Goal: Download file/media

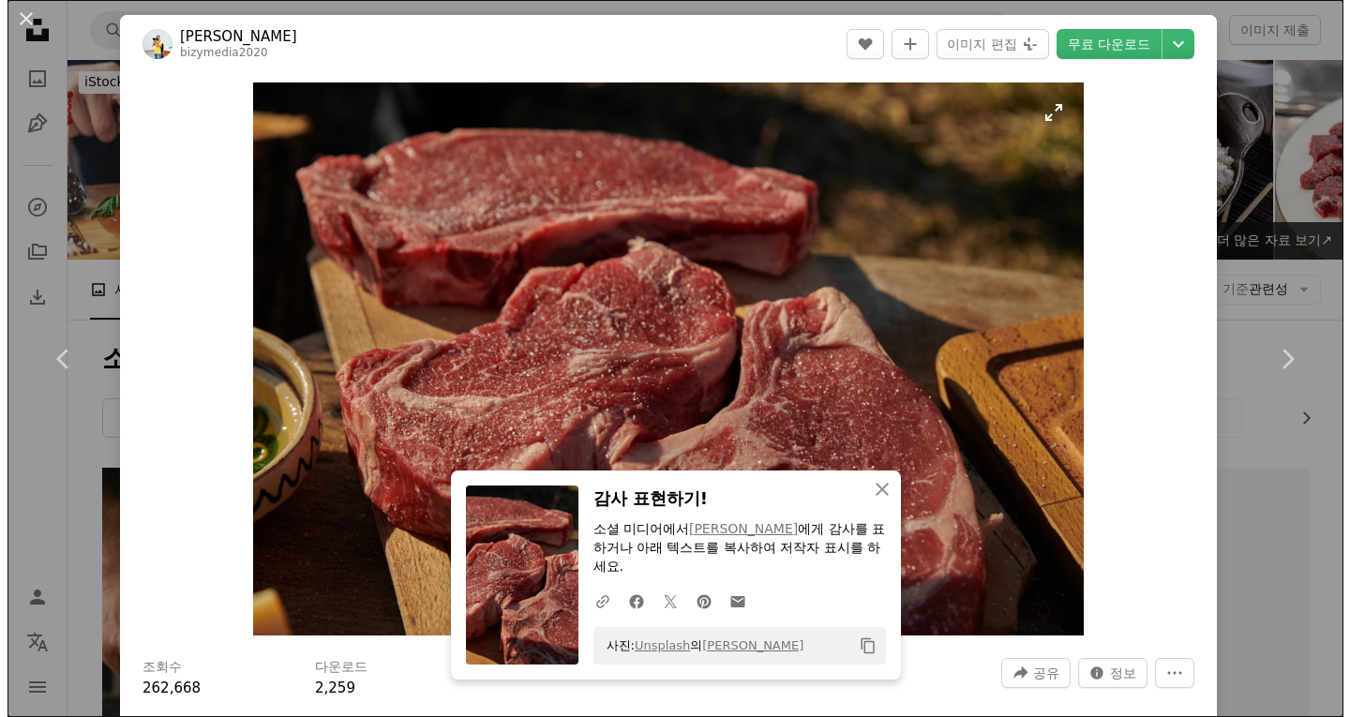
scroll to position [849, 0]
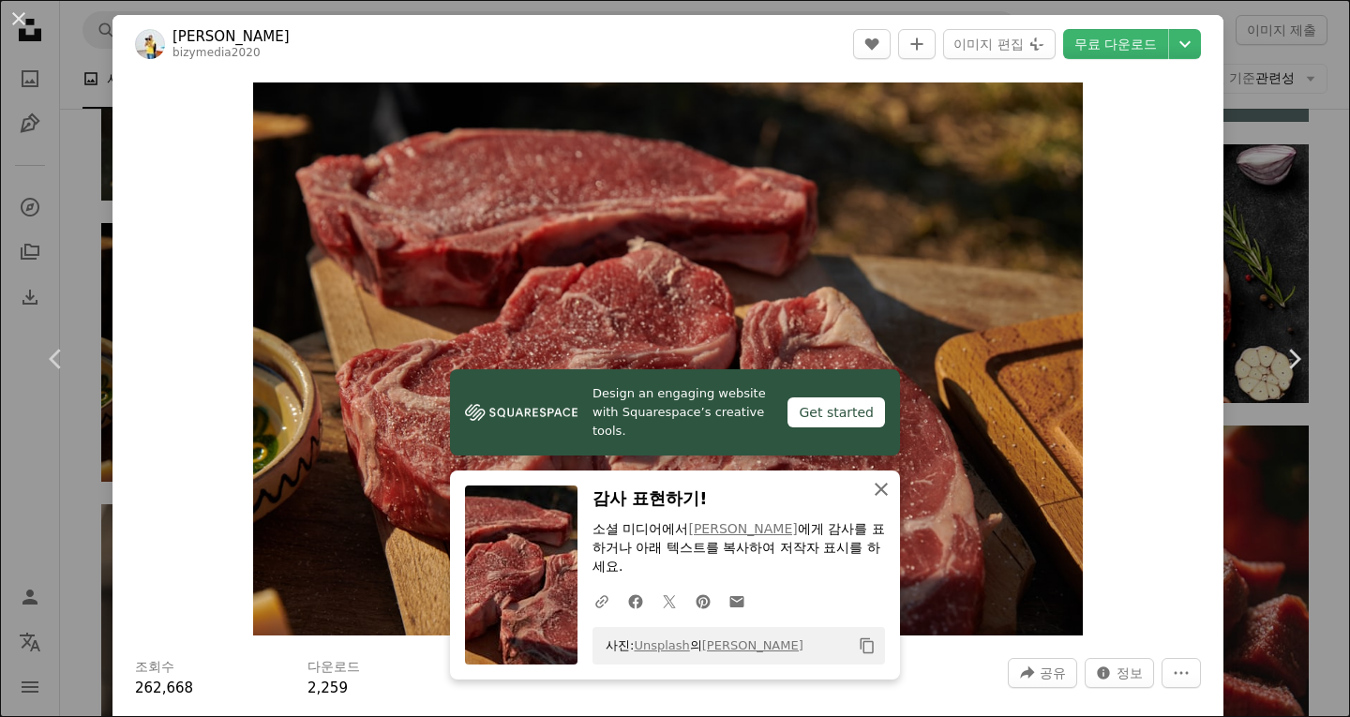
click at [870, 485] on icon "An X shape" at bounding box center [881, 489] width 23 height 23
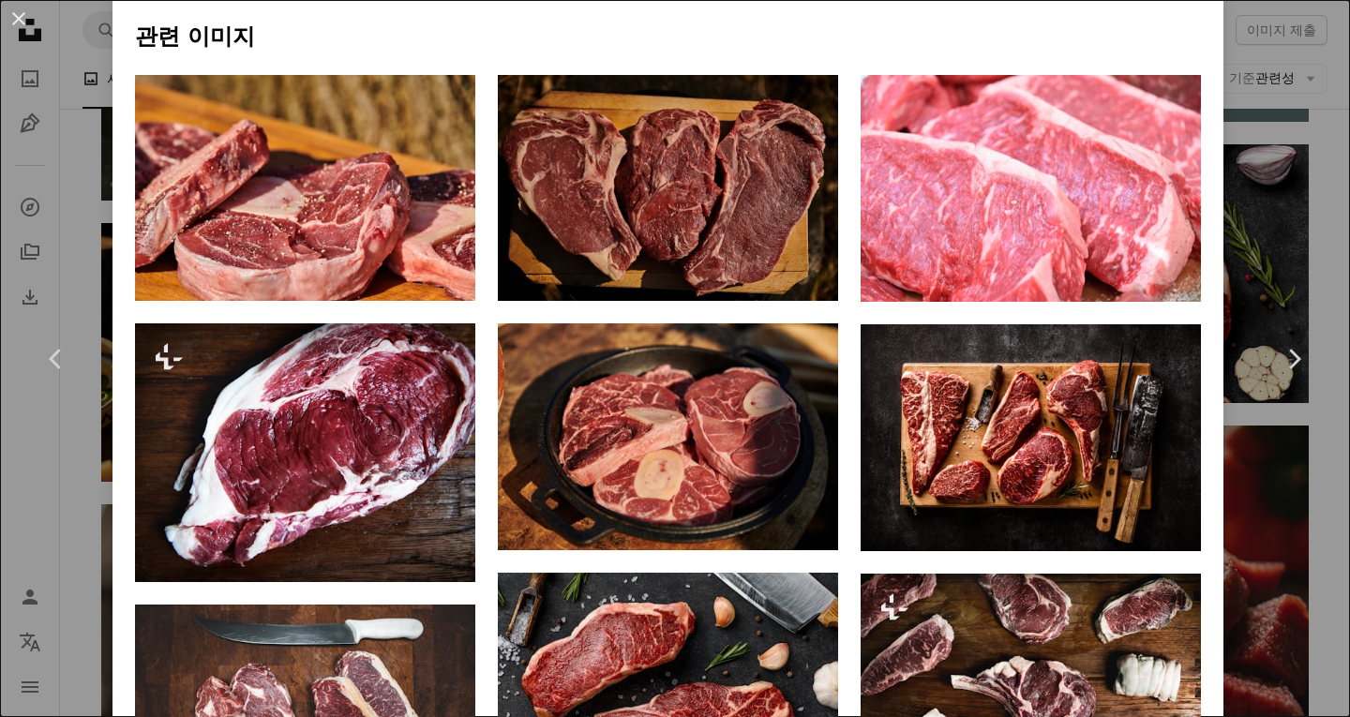
scroll to position [1032, 0]
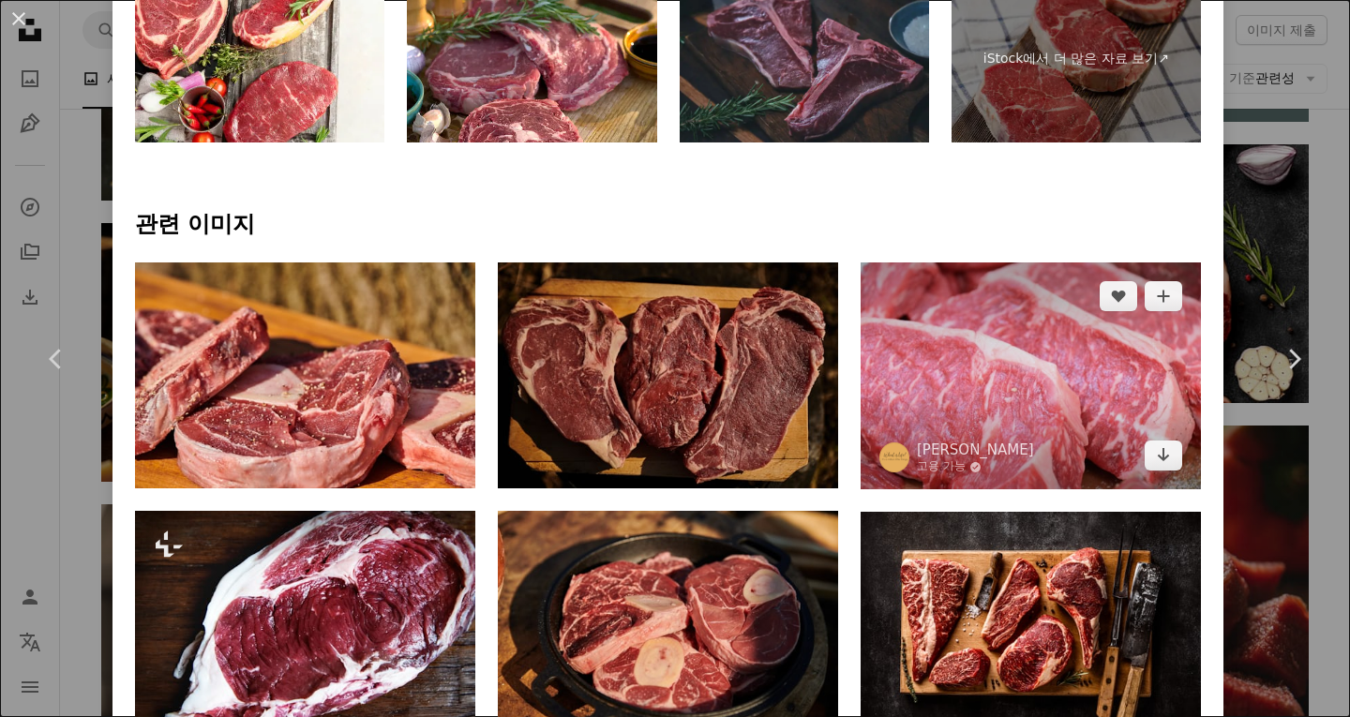
click at [995, 314] on img at bounding box center [1031, 376] width 340 height 227
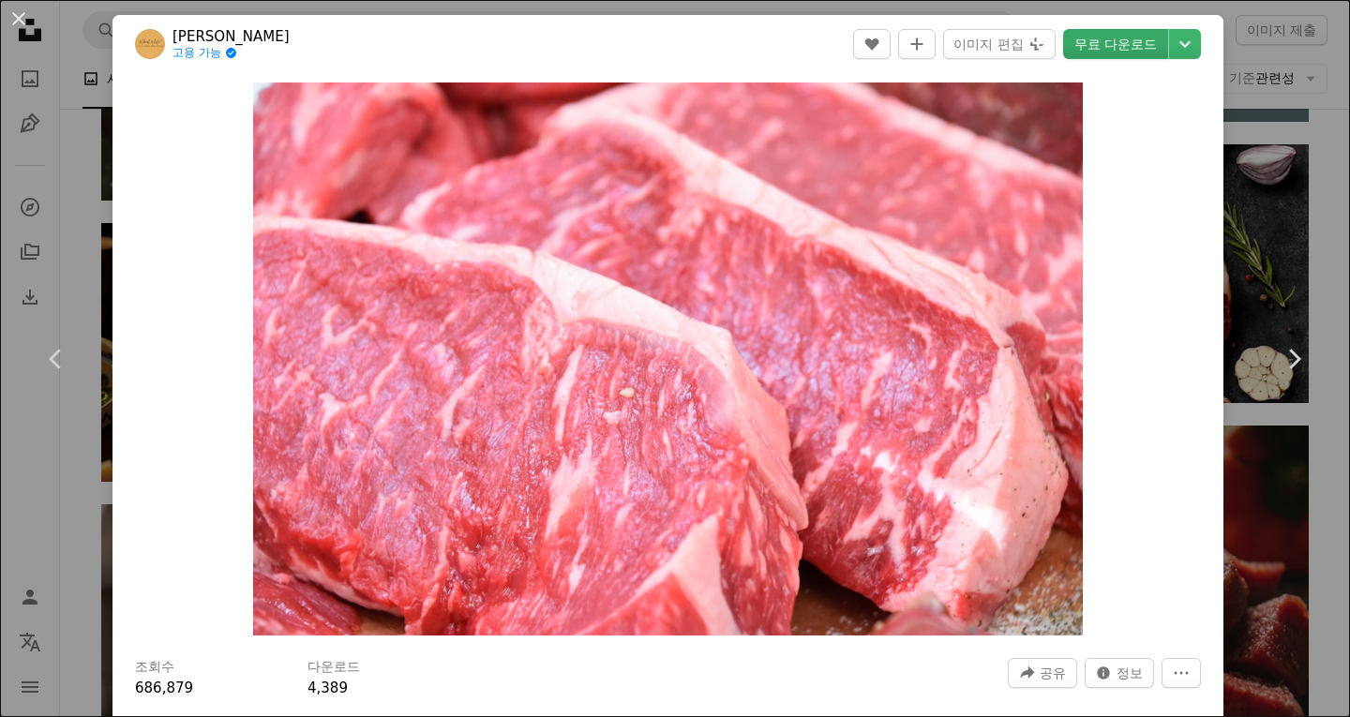
click at [1086, 48] on link "무료 다운로드" at bounding box center [1115, 44] width 105 height 30
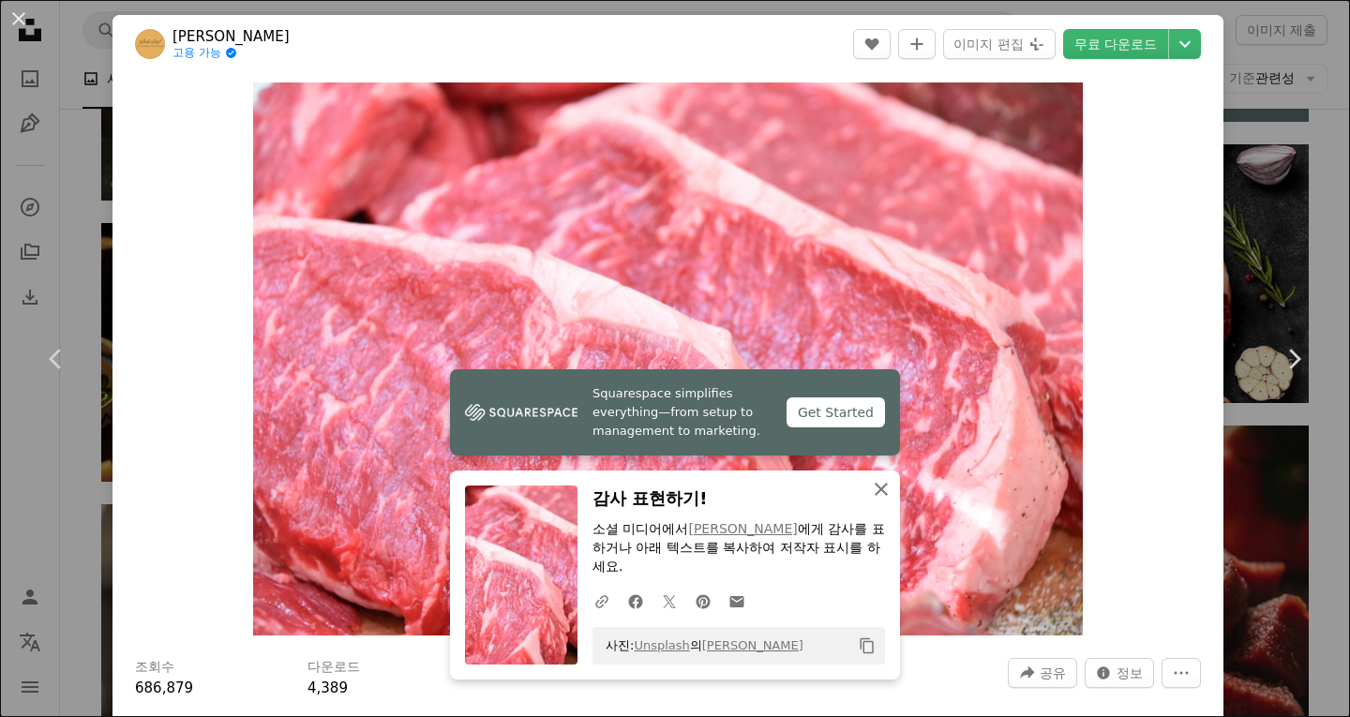
click at [875, 493] on icon "An X shape" at bounding box center [881, 489] width 23 height 23
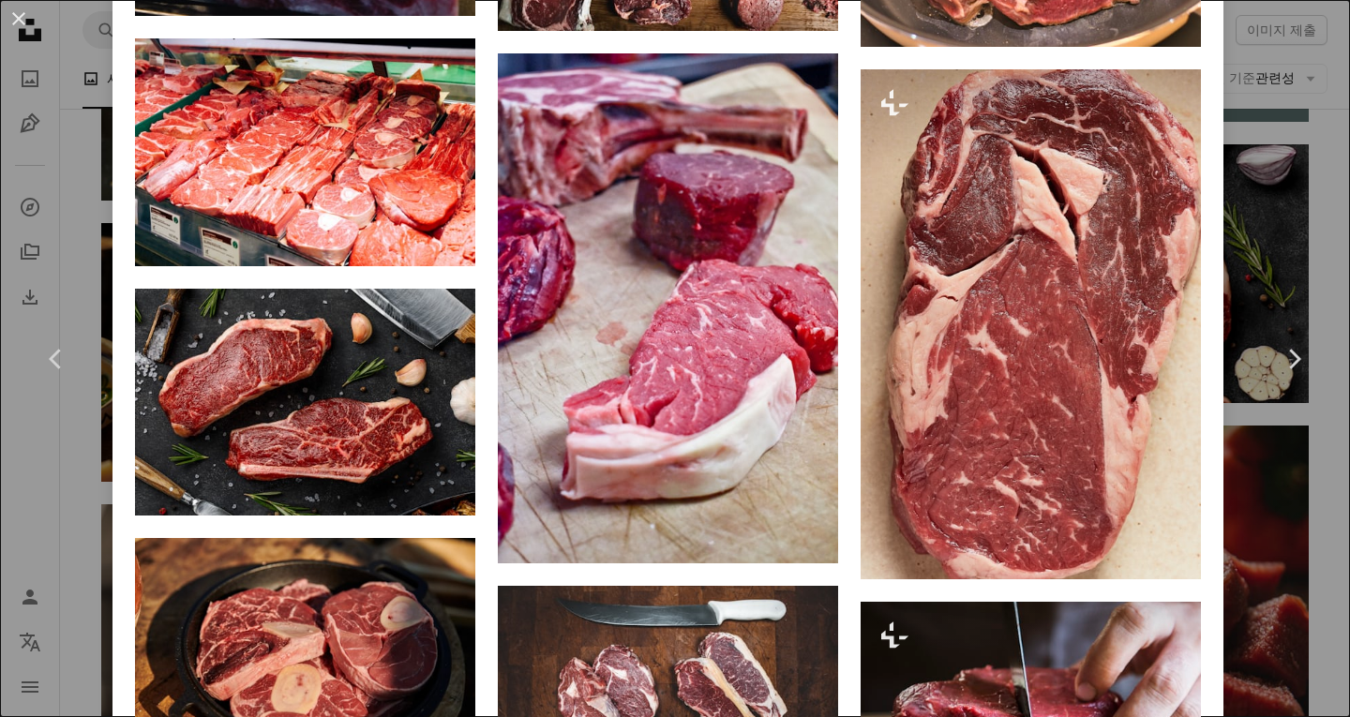
scroll to position [1969, 0]
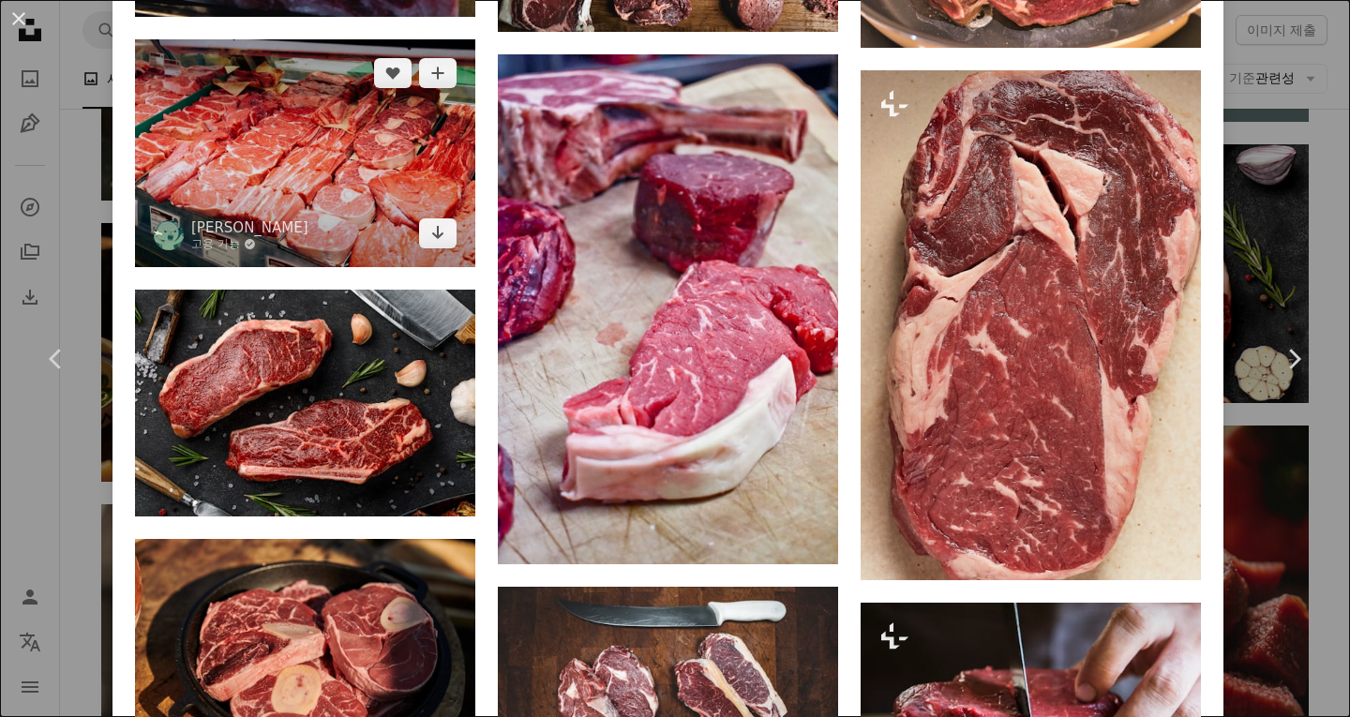
click at [337, 133] on img at bounding box center [305, 152] width 340 height 227
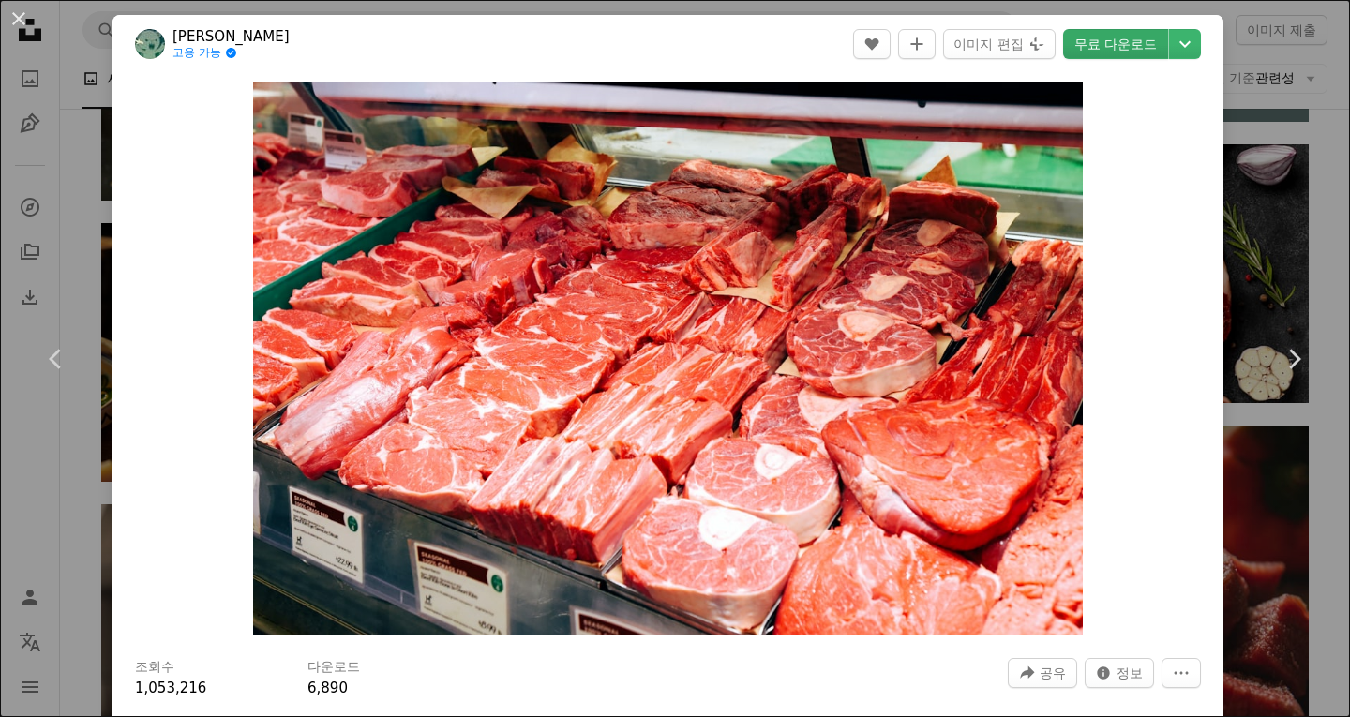
click at [1098, 42] on link "무료 다운로드" at bounding box center [1115, 44] width 105 height 30
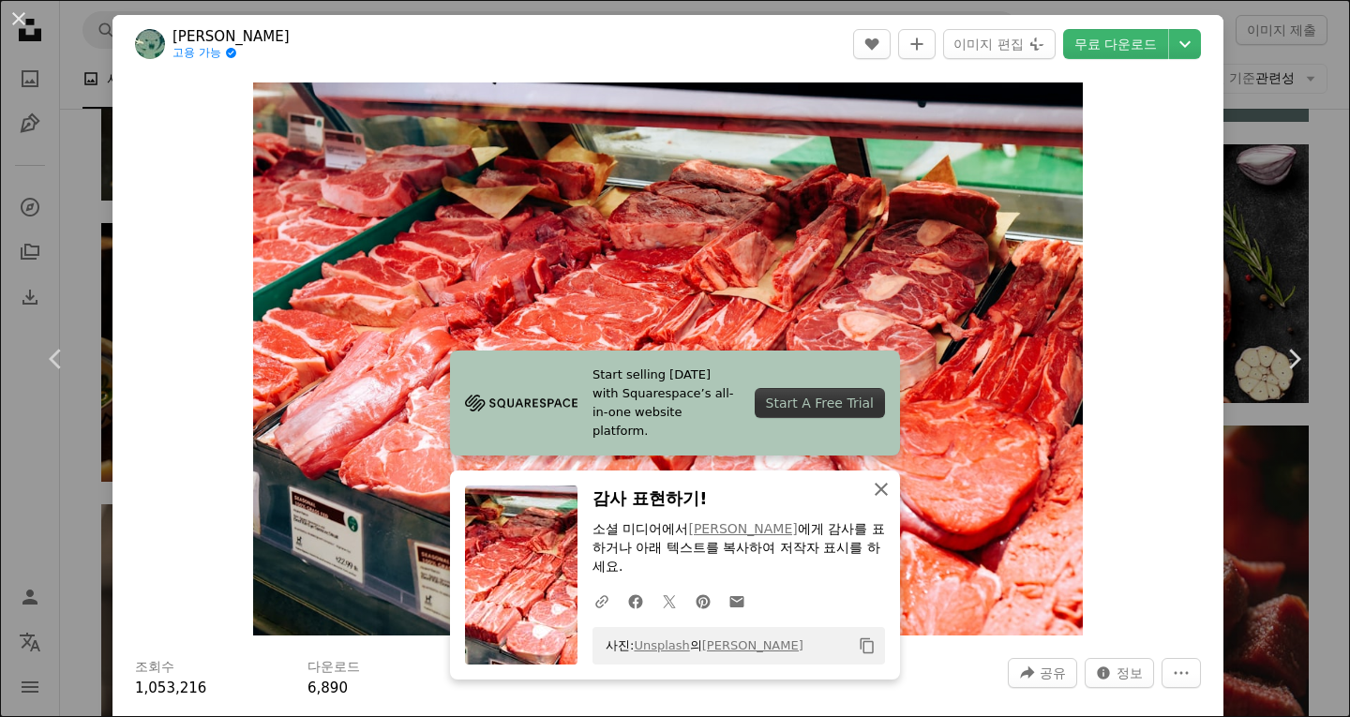
click at [871, 485] on icon "An X shape" at bounding box center [881, 489] width 23 height 23
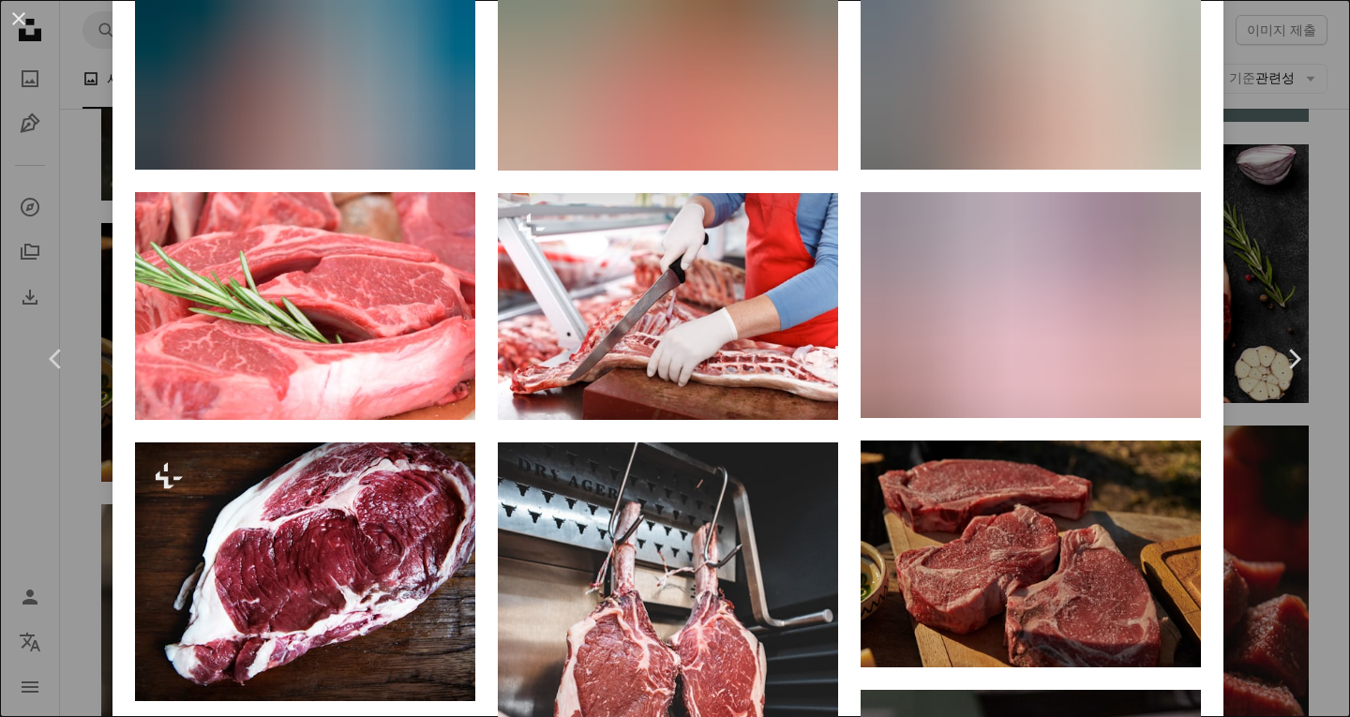
scroll to position [1594, 0]
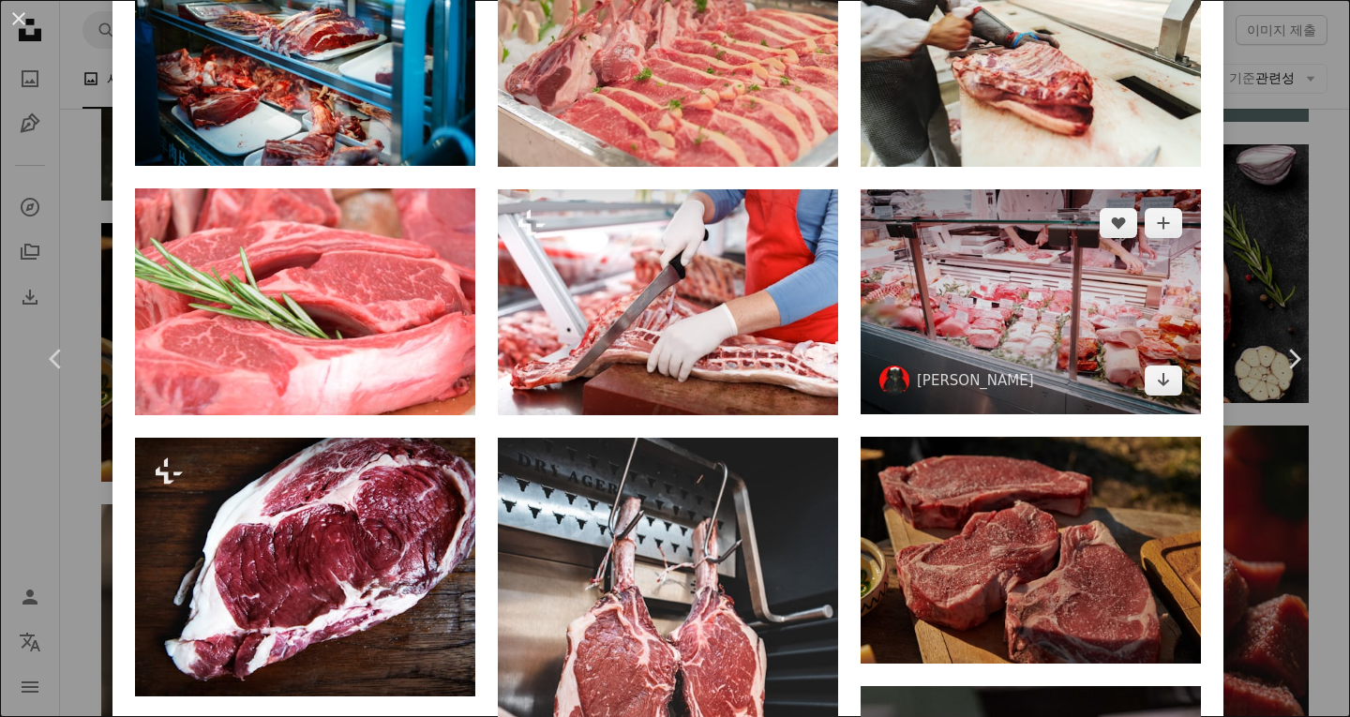
click at [1037, 306] on img at bounding box center [1031, 301] width 340 height 225
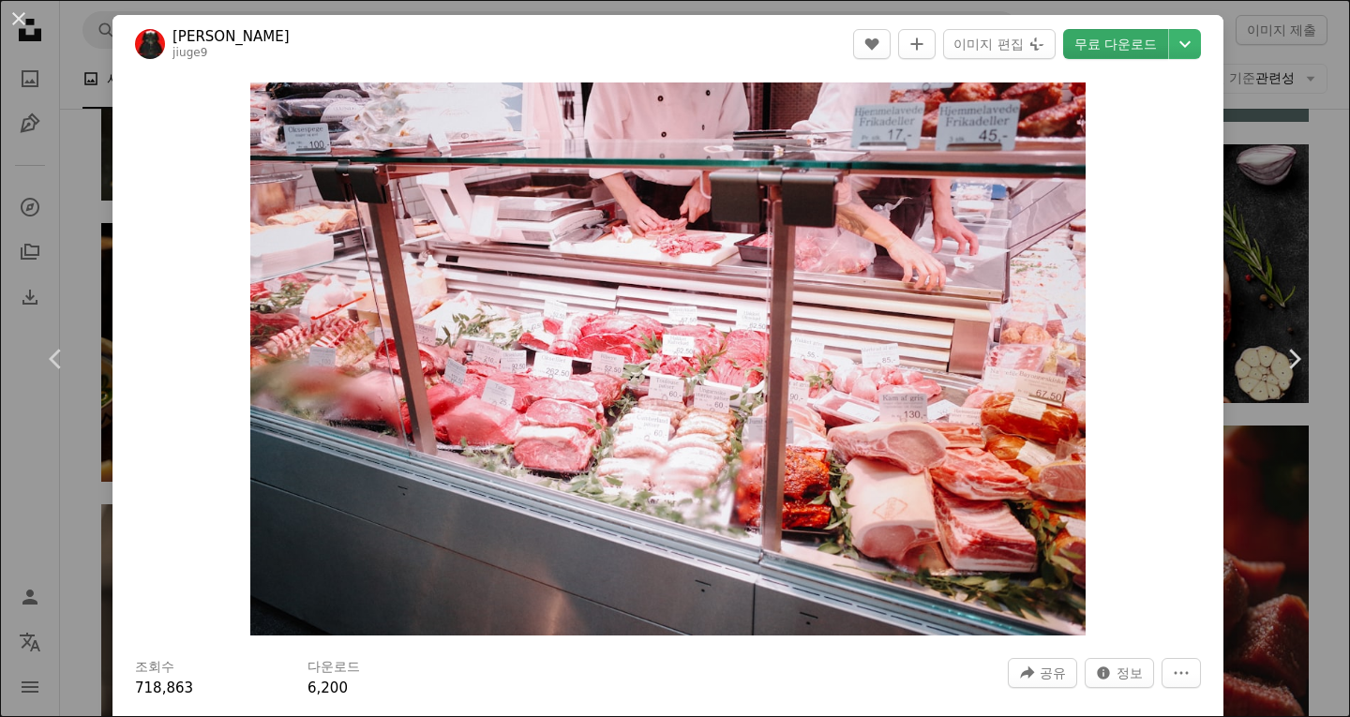
click at [1077, 48] on link "무료 다운로드" at bounding box center [1115, 44] width 105 height 30
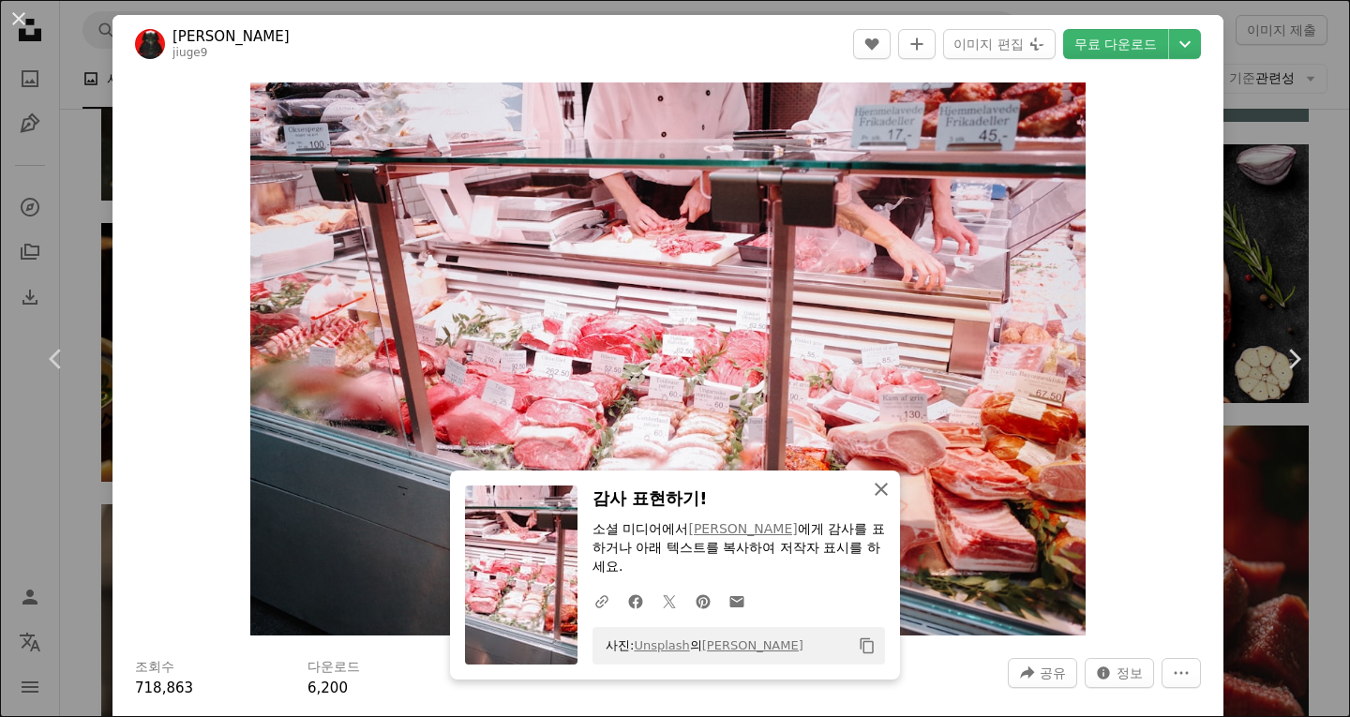
click at [870, 501] on icon "An X shape" at bounding box center [881, 489] width 23 height 23
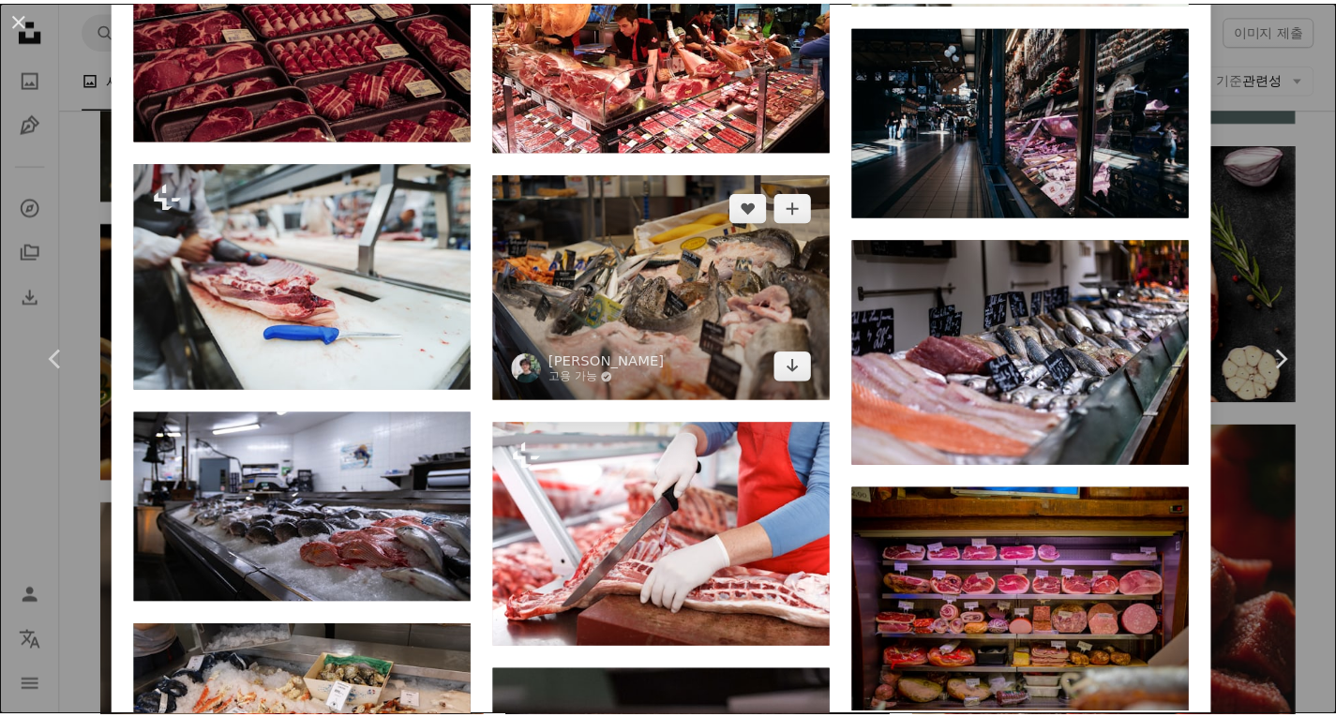
scroll to position [3095, 0]
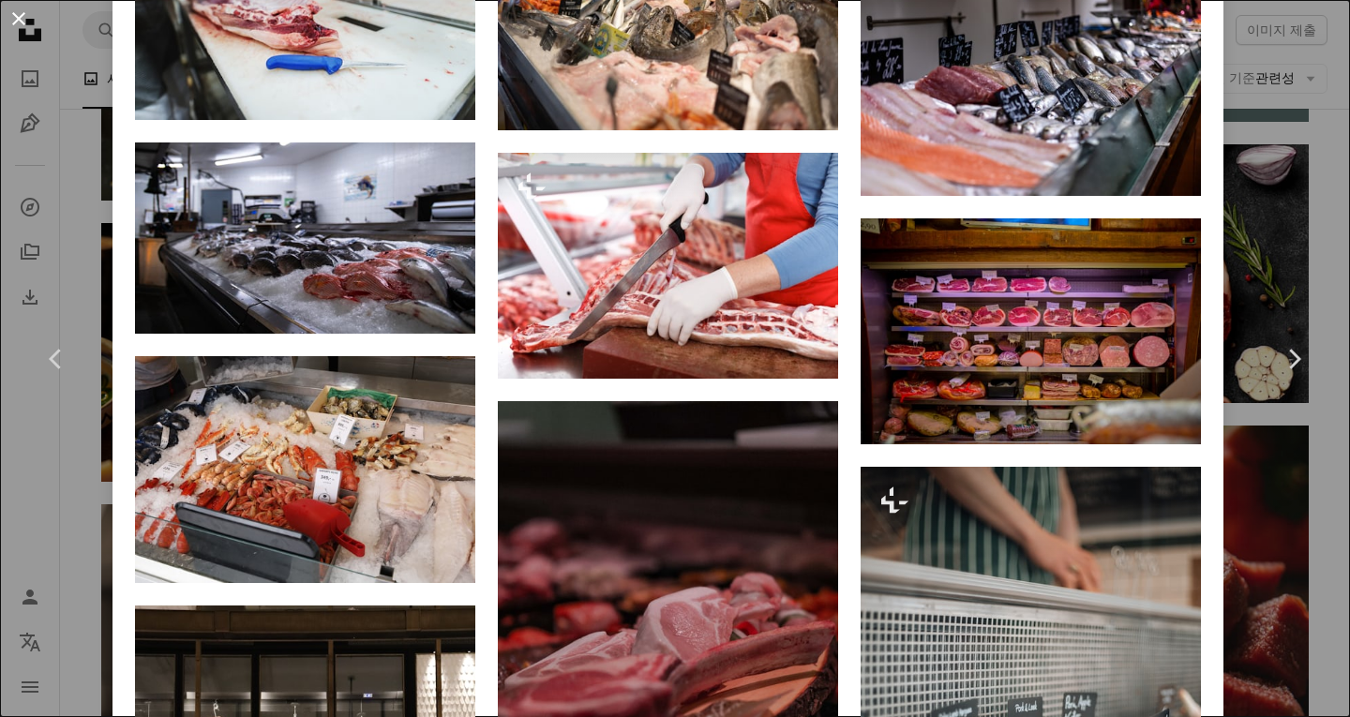
click at [20, 23] on button "An X shape" at bounding box center [19, 19] width 23 height 23
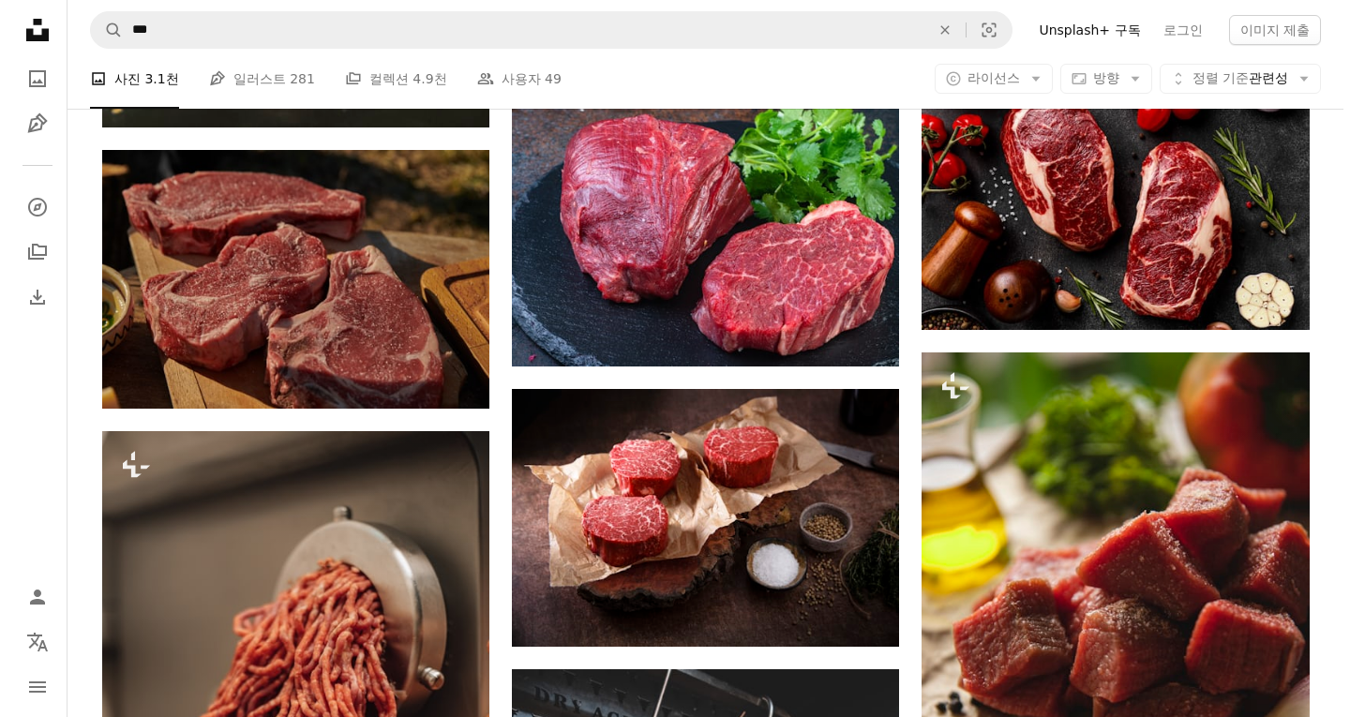
scroll to position [906, 0]
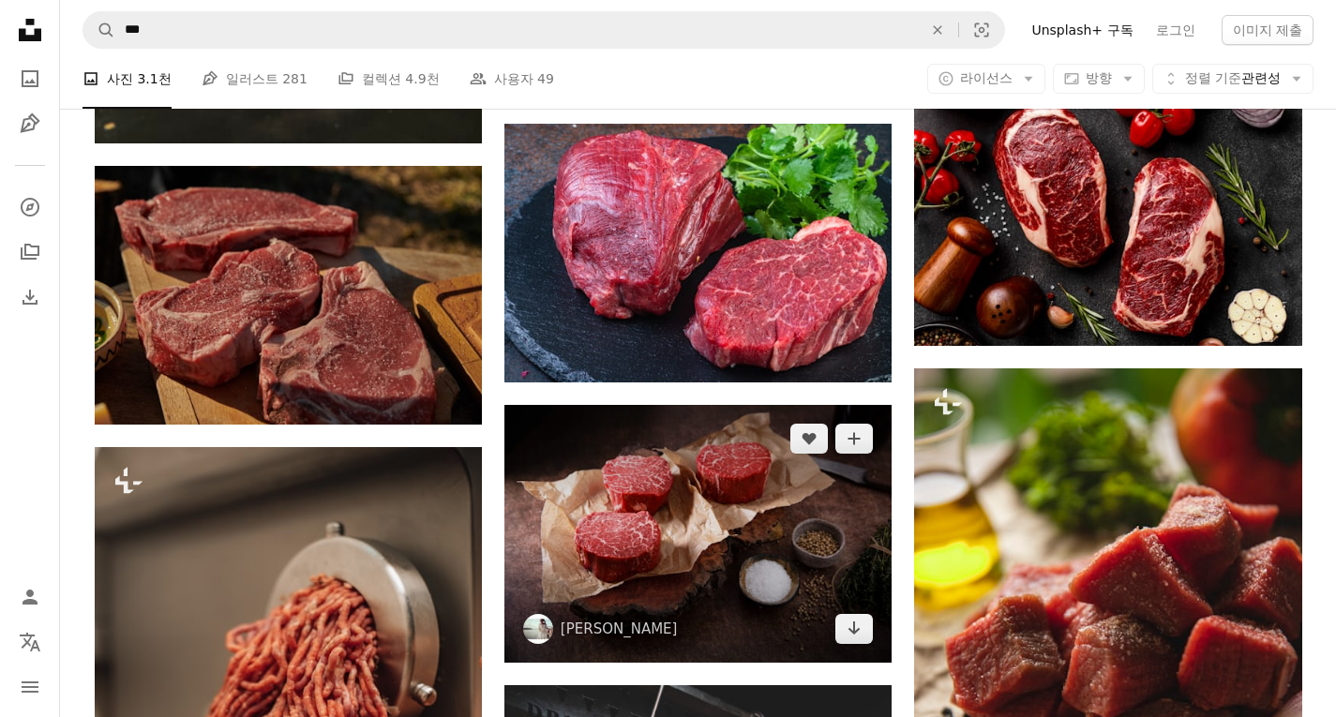
click at [682, 490] on img at bounding box center [697, 534] width 387 height 258
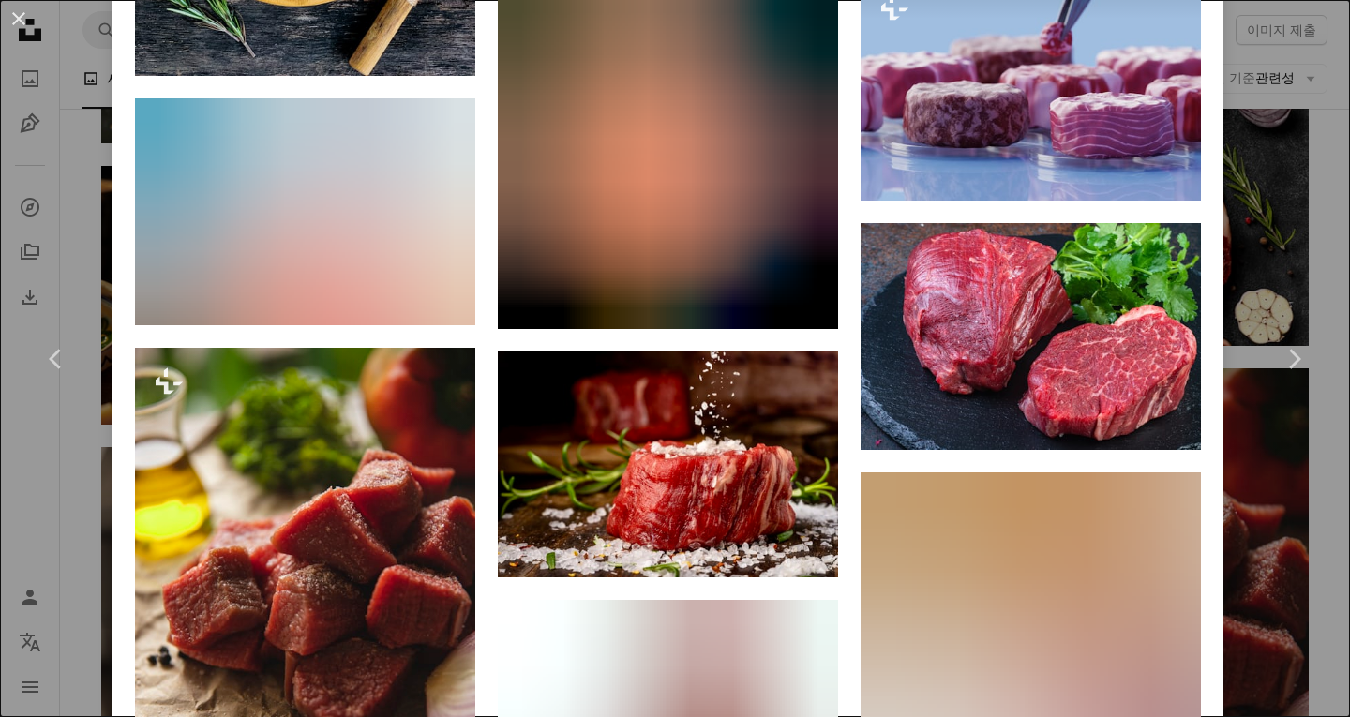
scroll to position [3196, 0]
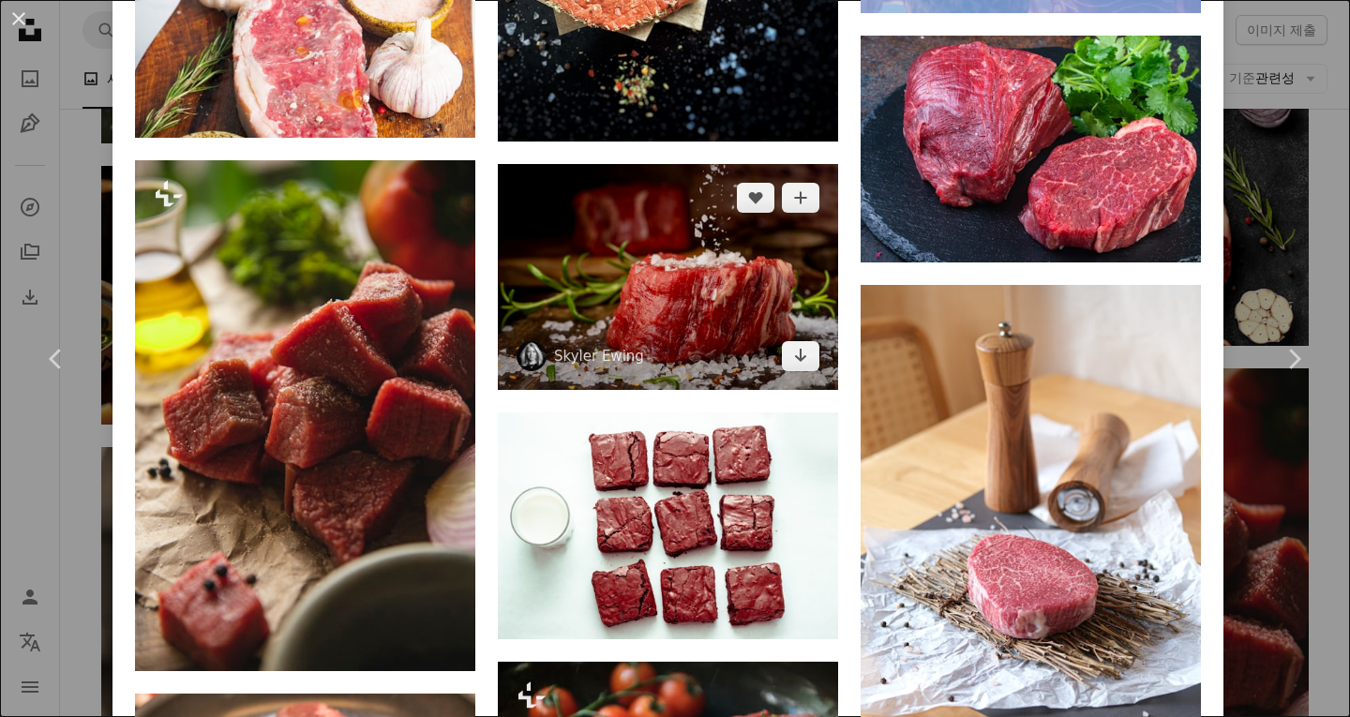
click at [736, 250] on img at bounding box center [668, 277] width 340 height 227
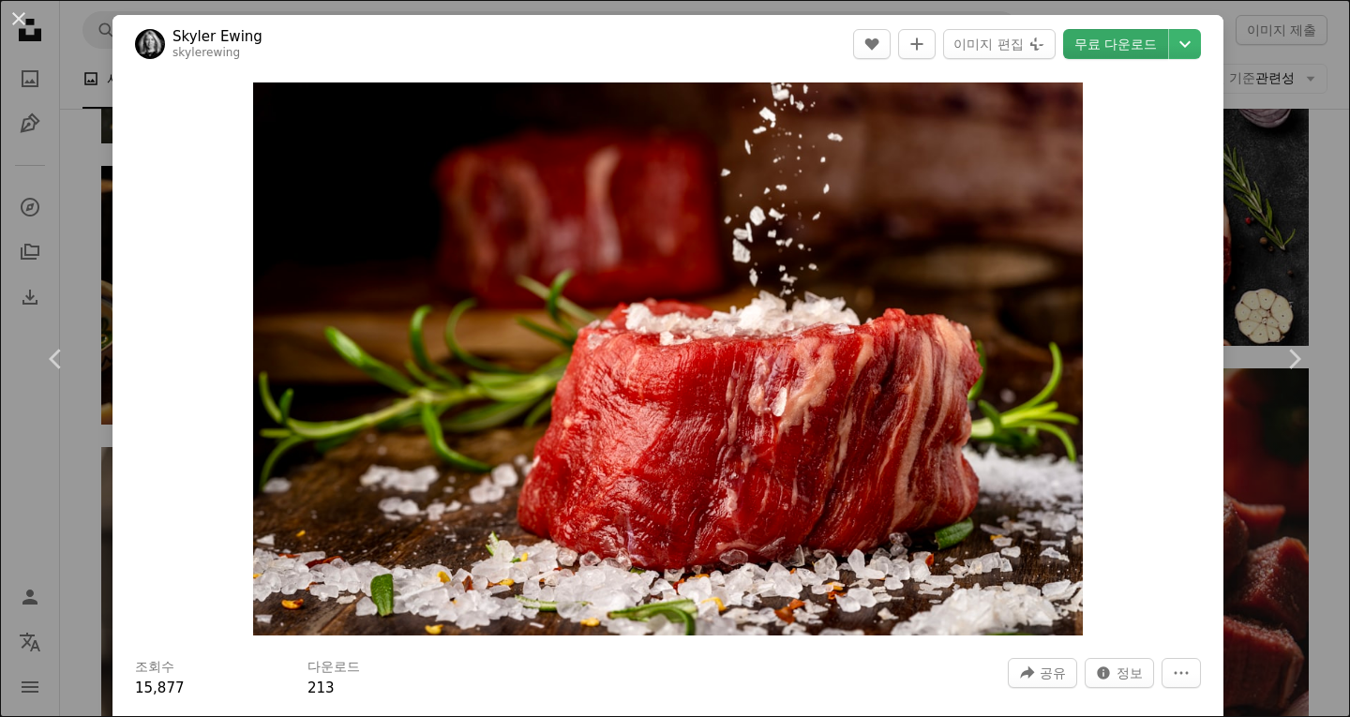
click at [1103, 38] on link "무료 다운로드" at bounding box center [1115, 44] width 105 height 30
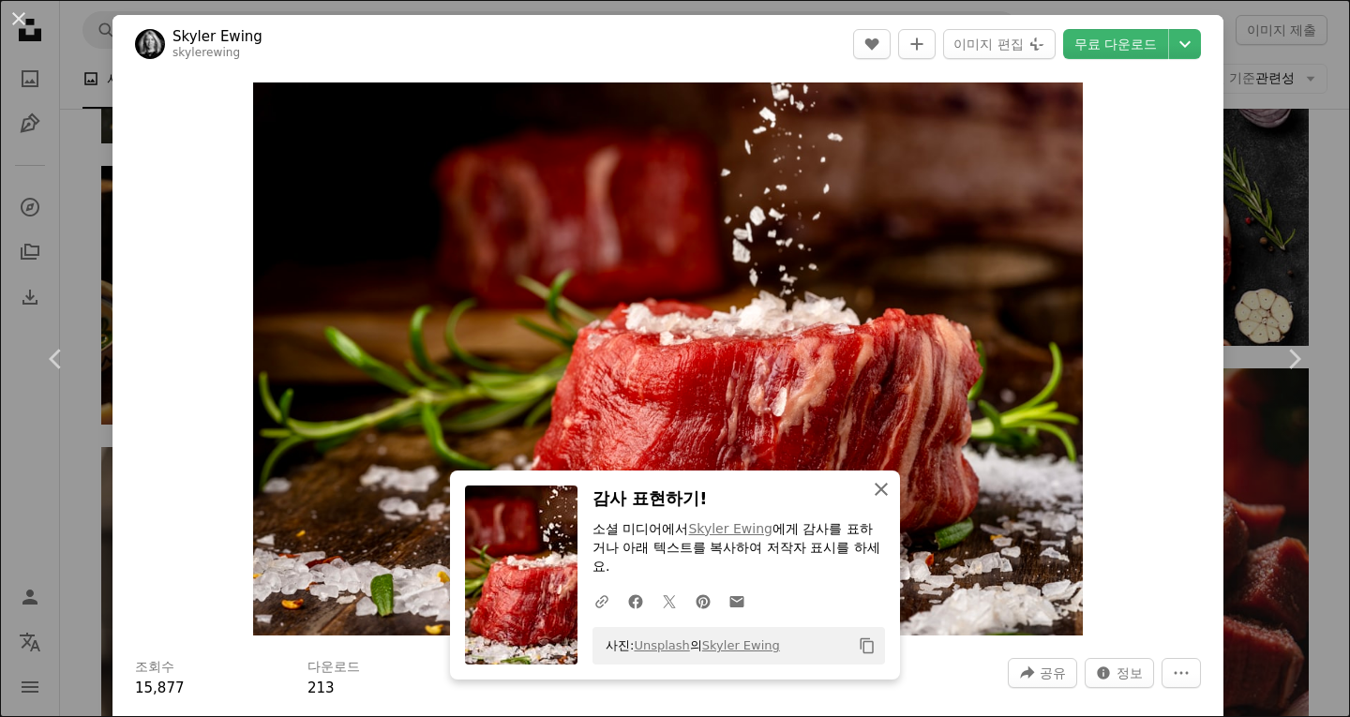
click at [873, 484] on icon "An X shape" at bounding box center [881, 489] width 23 height 23
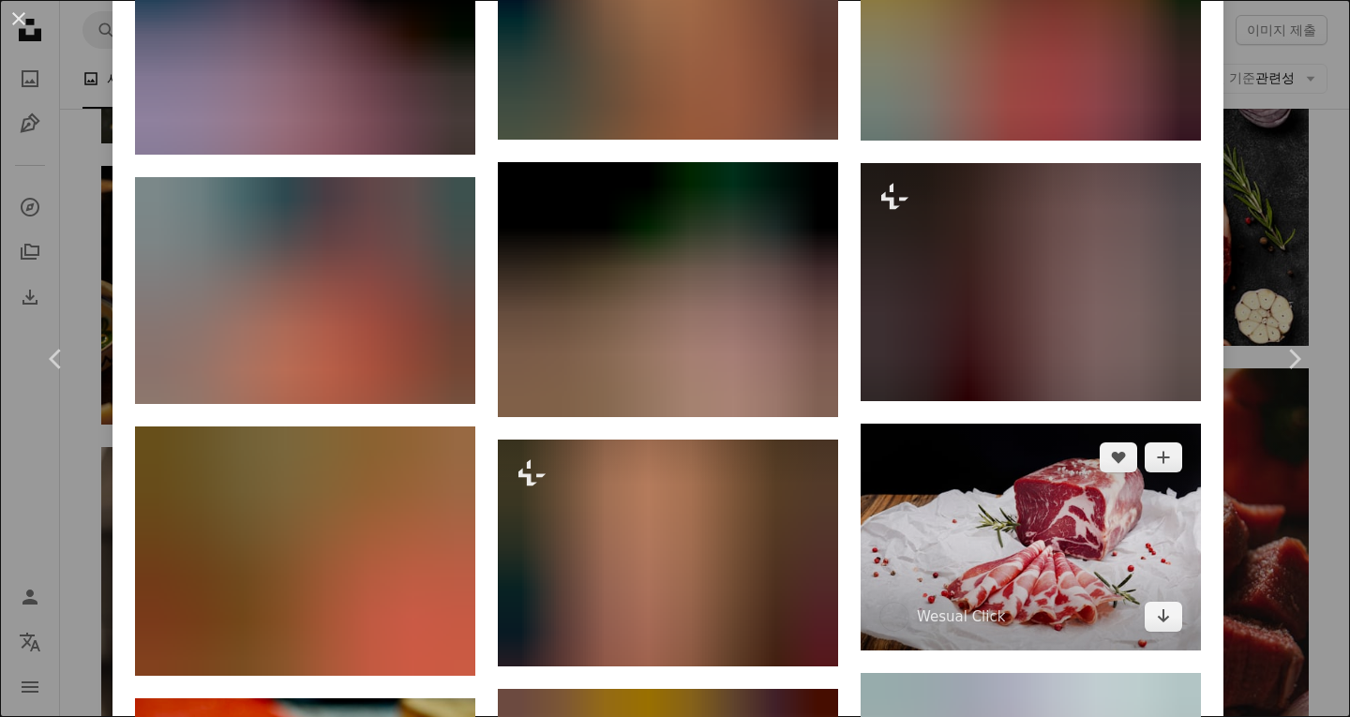
scroll to position [1594, 0]
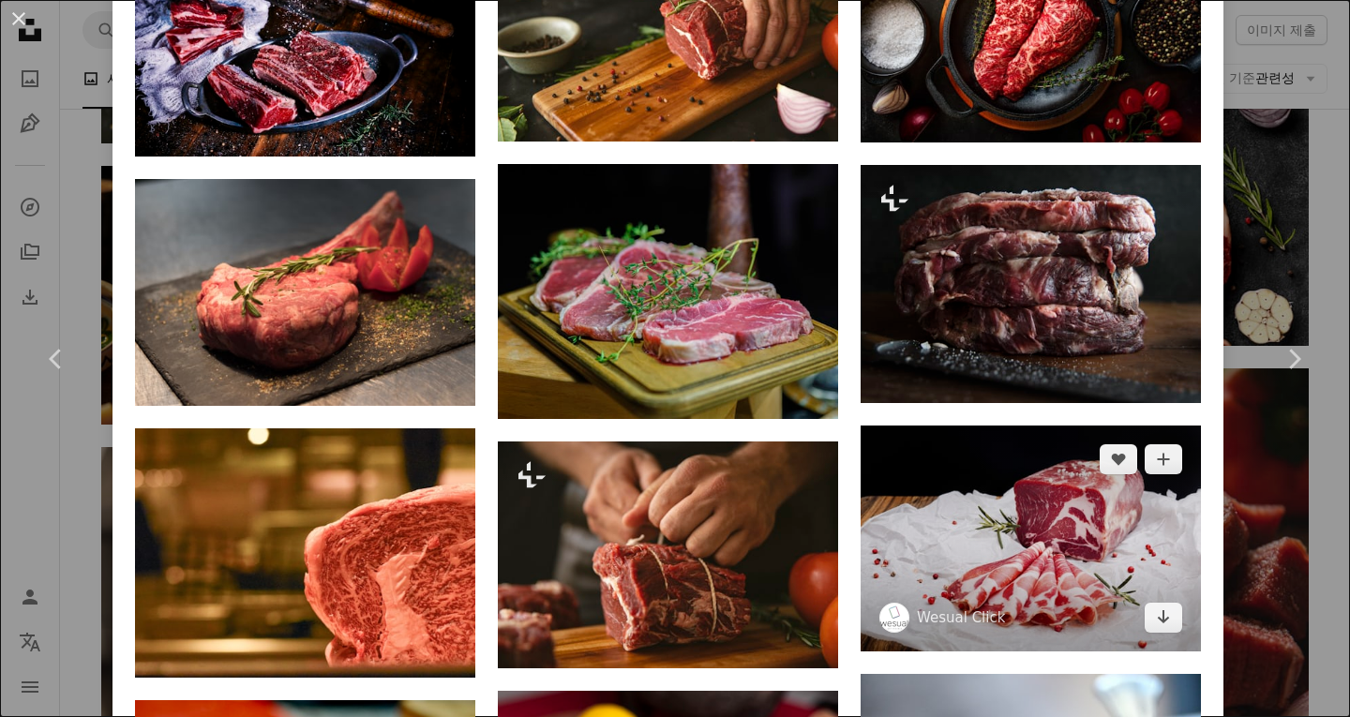
click at [1001, 541] on img at bounding box center [1031, 539] width 340 height 227
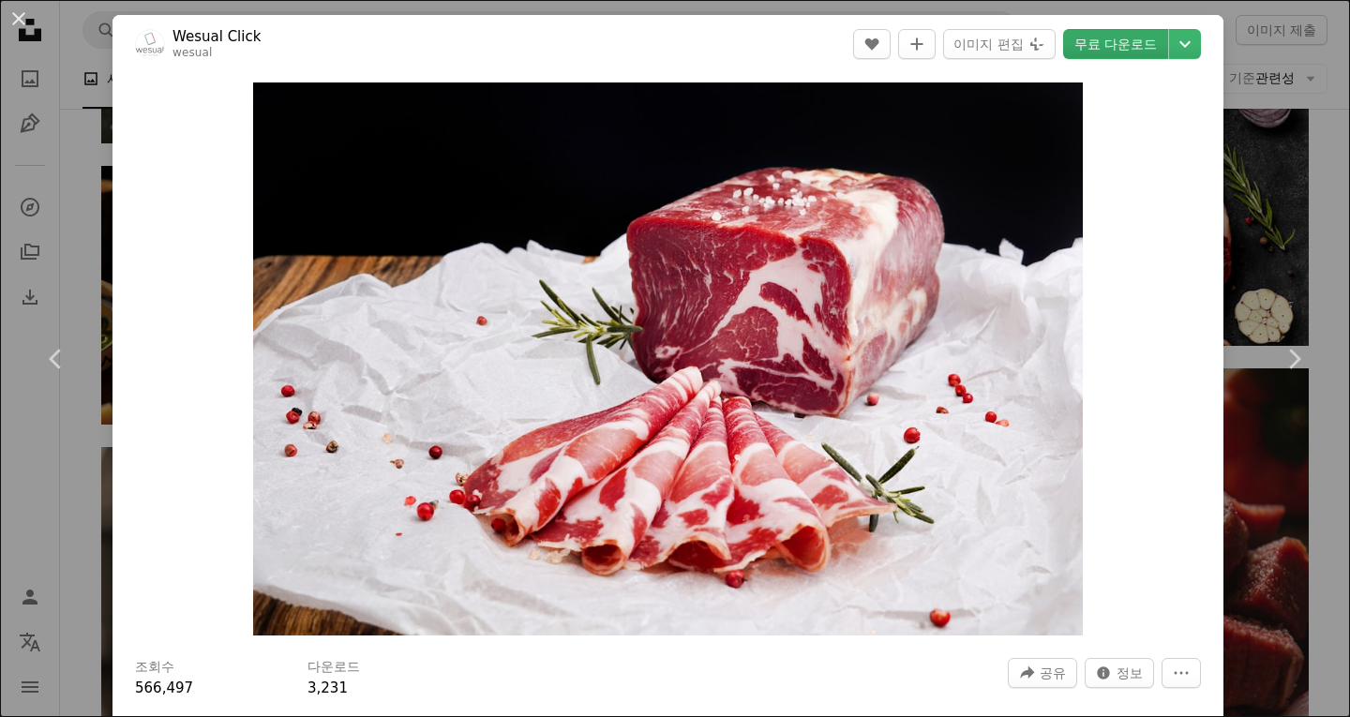
click at [1087, 55] on link "무료 다운로드" at bounding box center [1115, 44] width 105 height 30
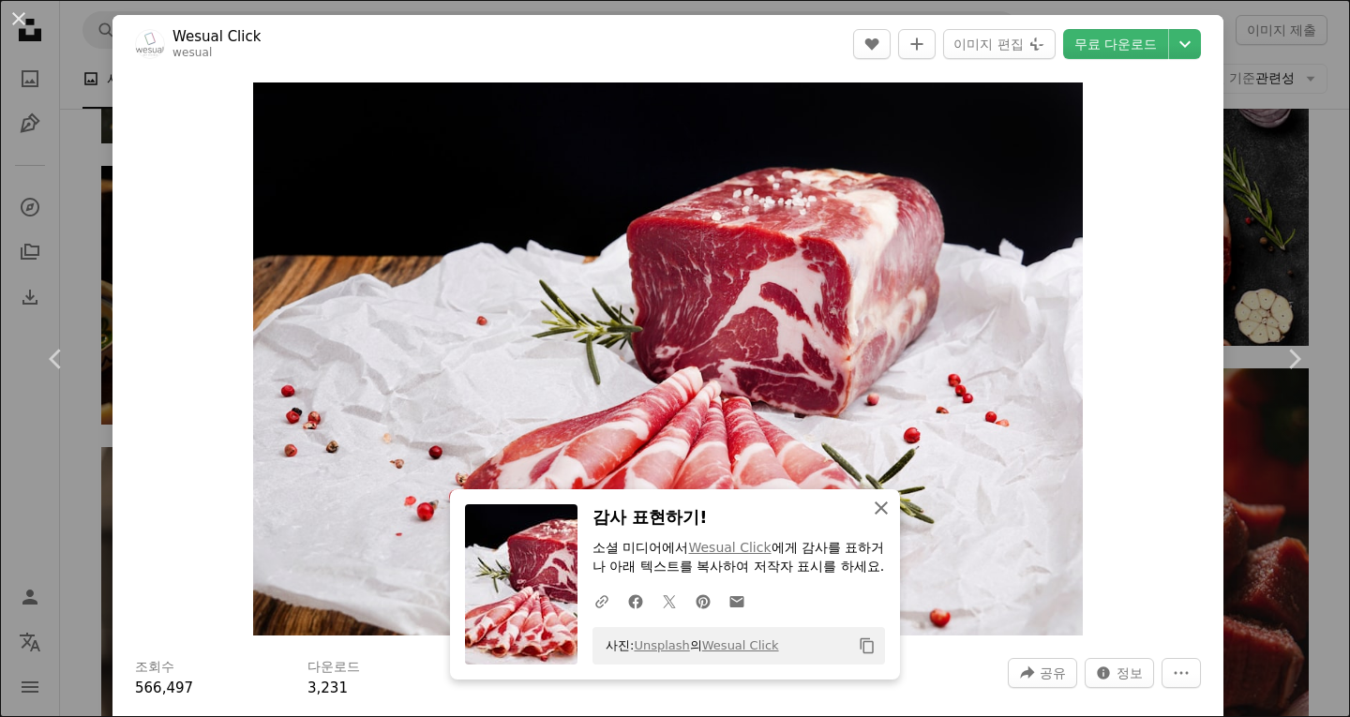
drag, startPoint x: 866, startPoint y: 492, endPoint x: 856, endPoint y: 497, distance: 11.3
click at [870, 497] on icon "An X shape" at bounding box center [881, 508] width 23 height 23
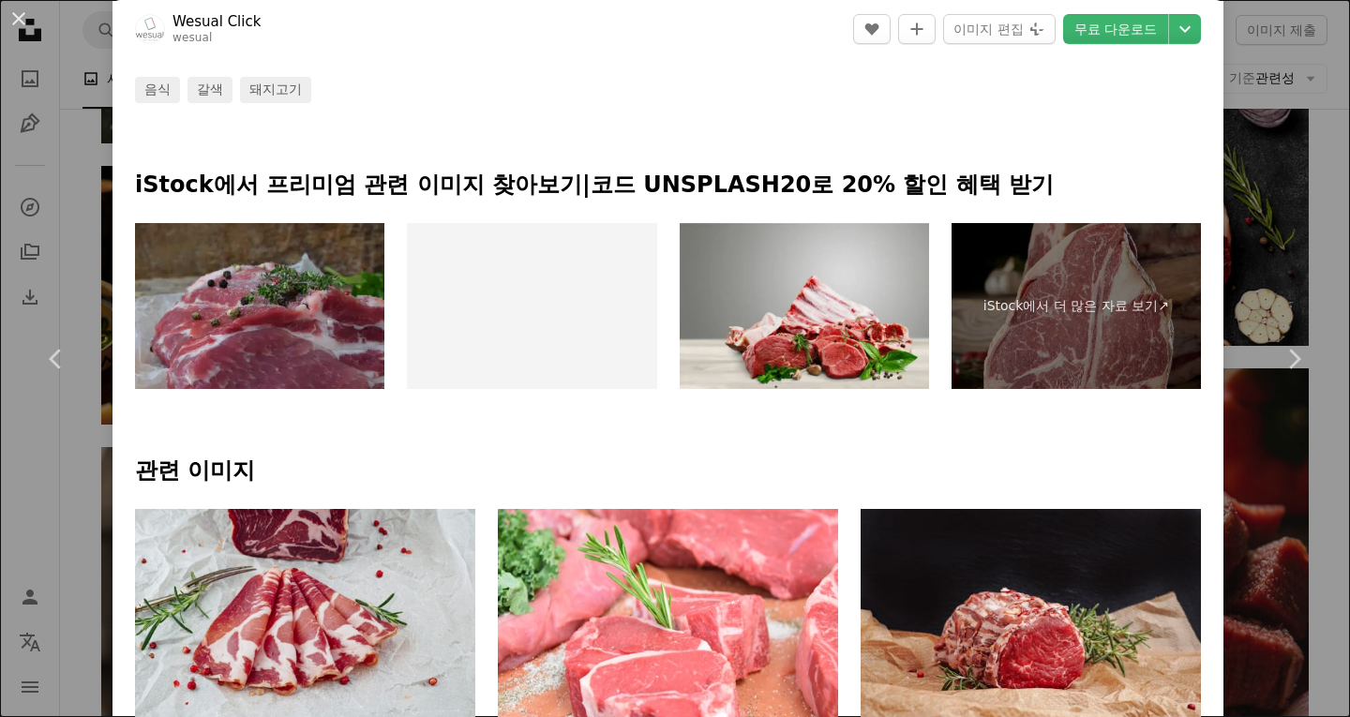
scroll to position [1125, 0]
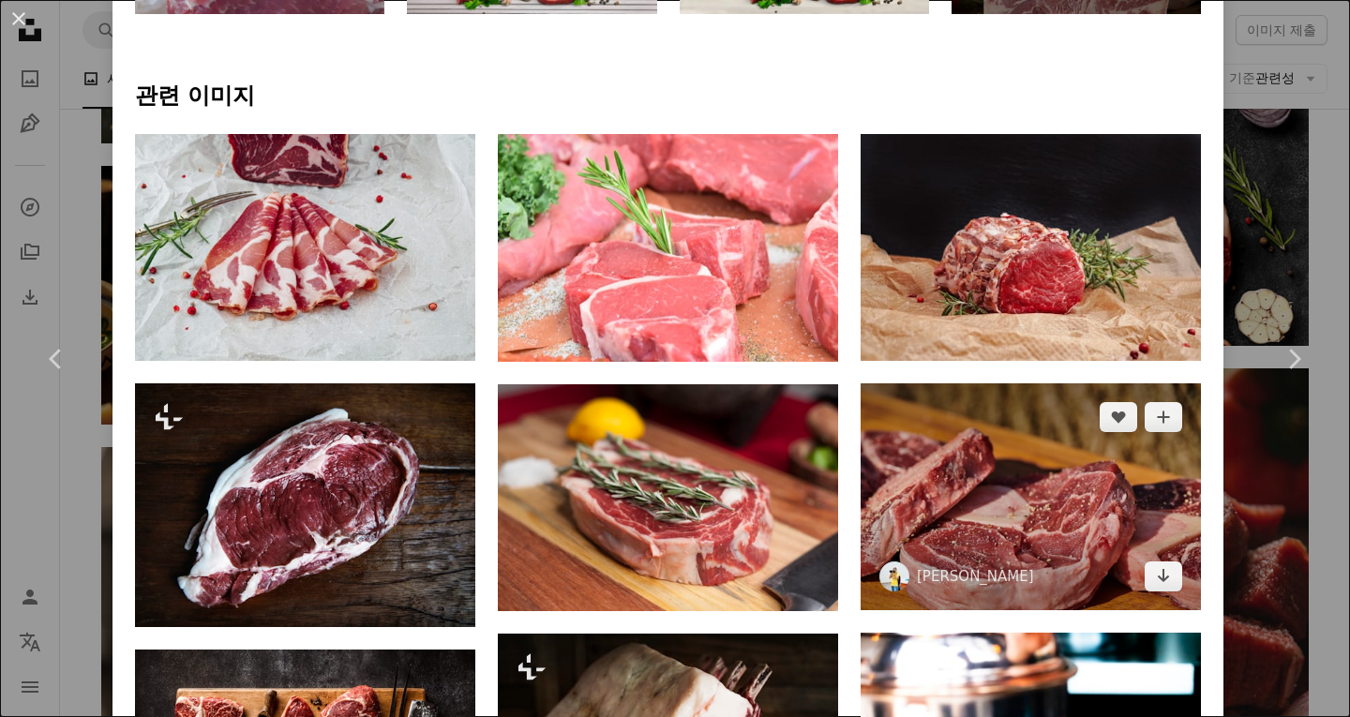
click at [1017, 491] on img at bounding box center [1031, 497] width 340 height 227
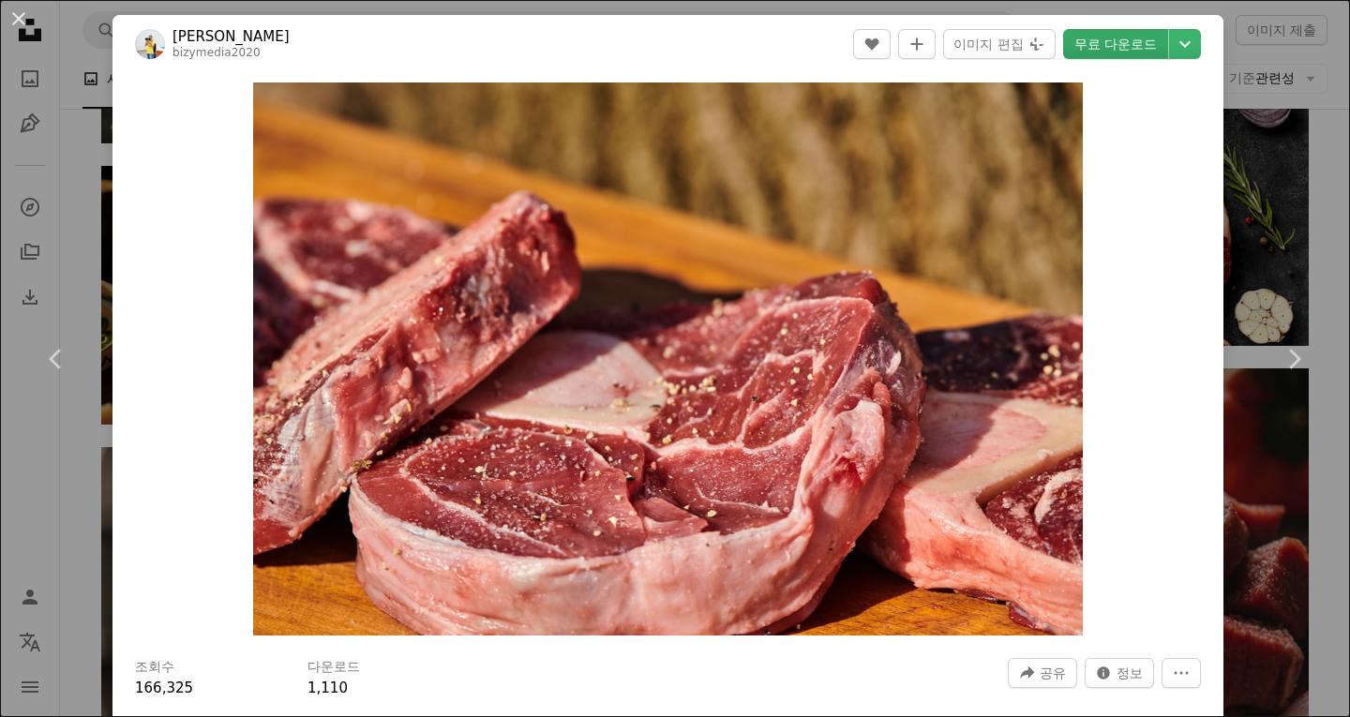
click at [1094, 37] on link "무료 다운로드" at bounding box center [1115, 44] width 105 height 30
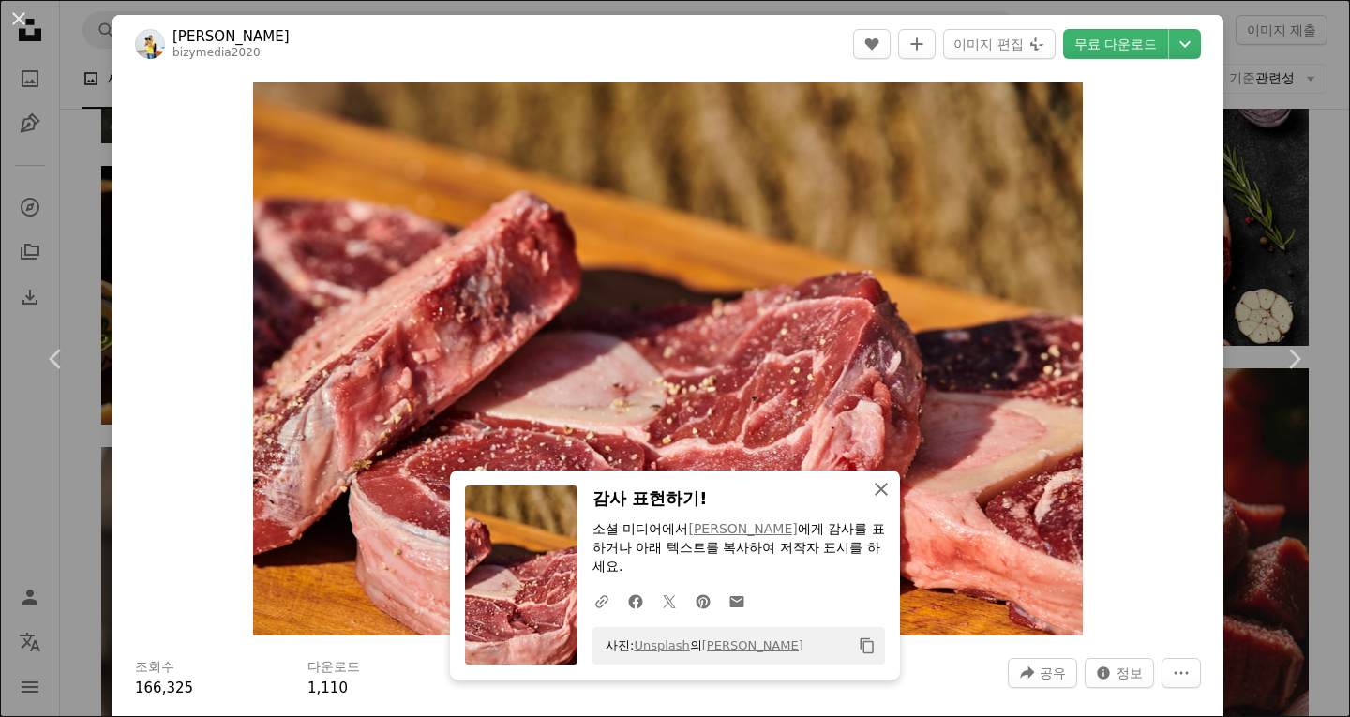
click at [877, 496] on icon "An X shape" at bounding box center [881, 489] width 23 height 23
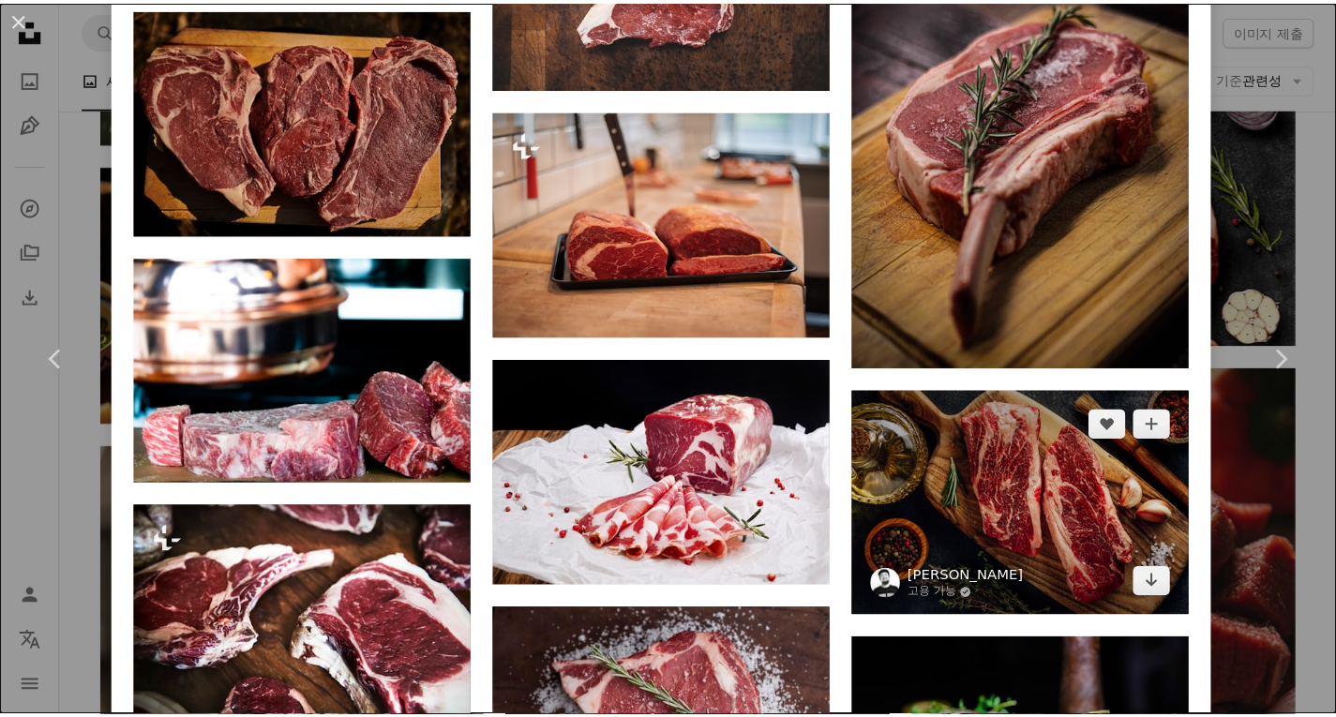
scroll to position [3188, 0]
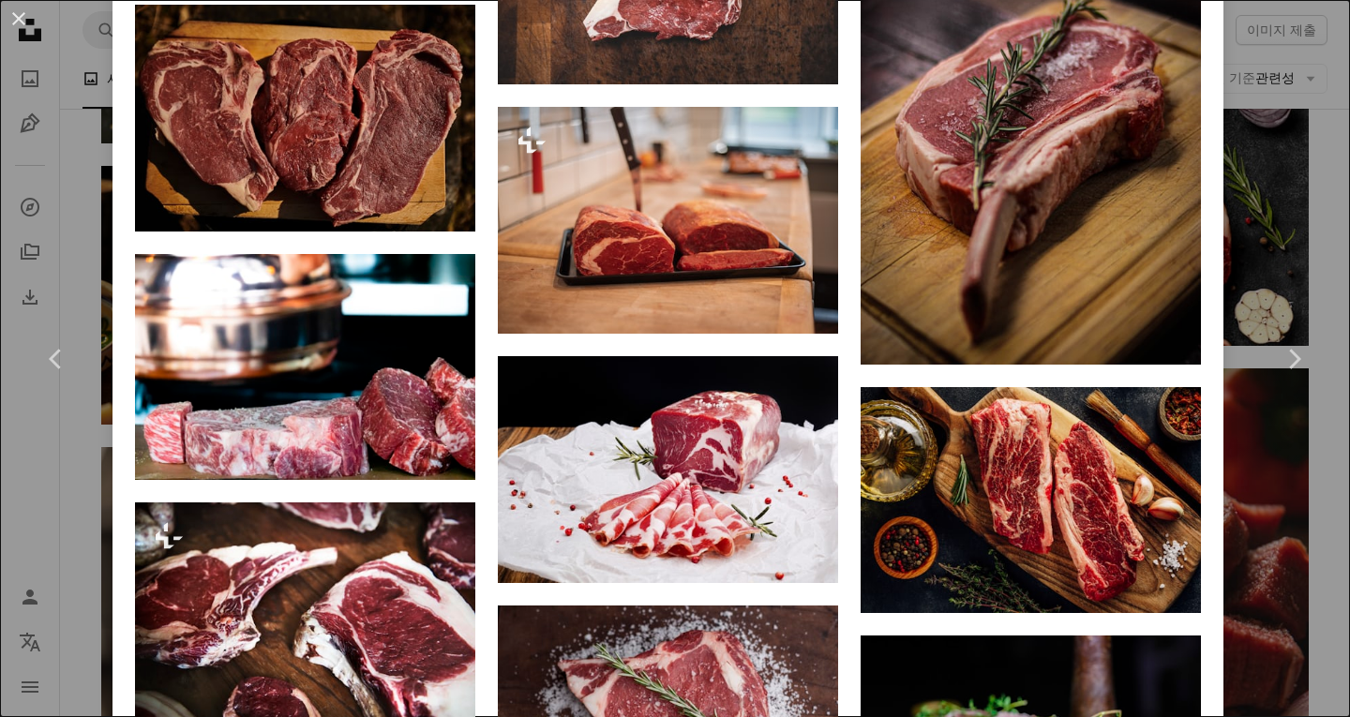
drag, startPoint x: 25, startPoint y: 20, endPoint x: 189, endPoint y: 76, distance: 173.5
click at [25, 20] on button "An X shape" at bounding box center [19, 19] width 23 height 23
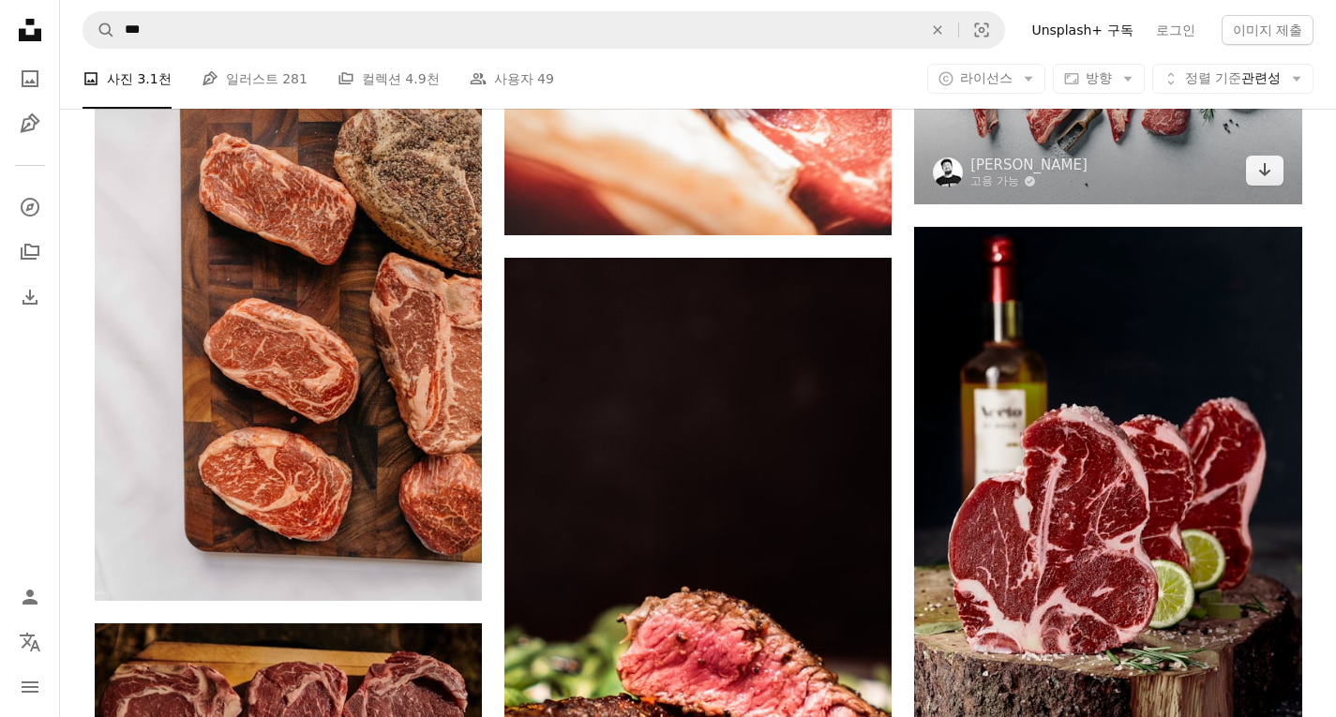
scroll to position [2406, 0]
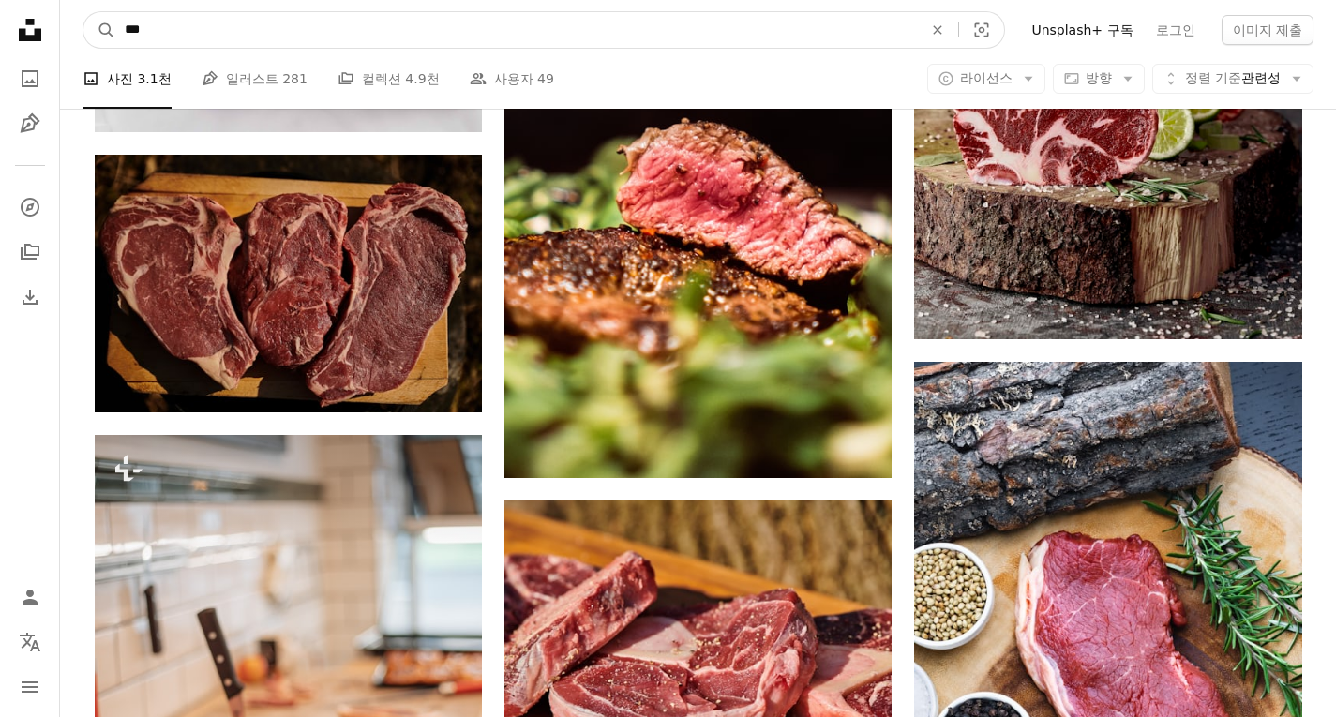
click at [76, 18] on nav "A magnifying glass *** An X shape Visual search Filters Unsplash+ 구독 로그인 이미지 제출" at bounding box center [698, 30] width 1276 height 60
type input "*"
click at [83, 12] on button "A magnifying glass" at bounding box center [99, 30] width 32 height 36
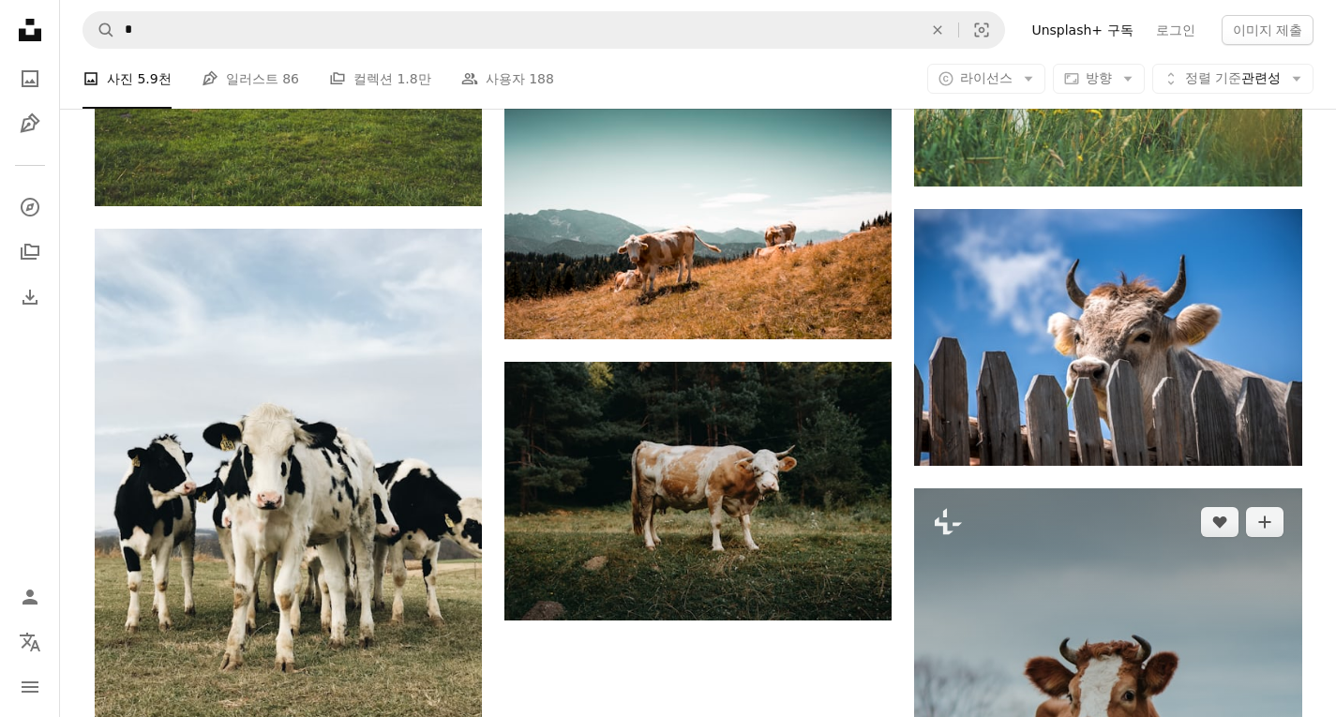
scroll to position [2532, 0]
